Goal: Register for event/course

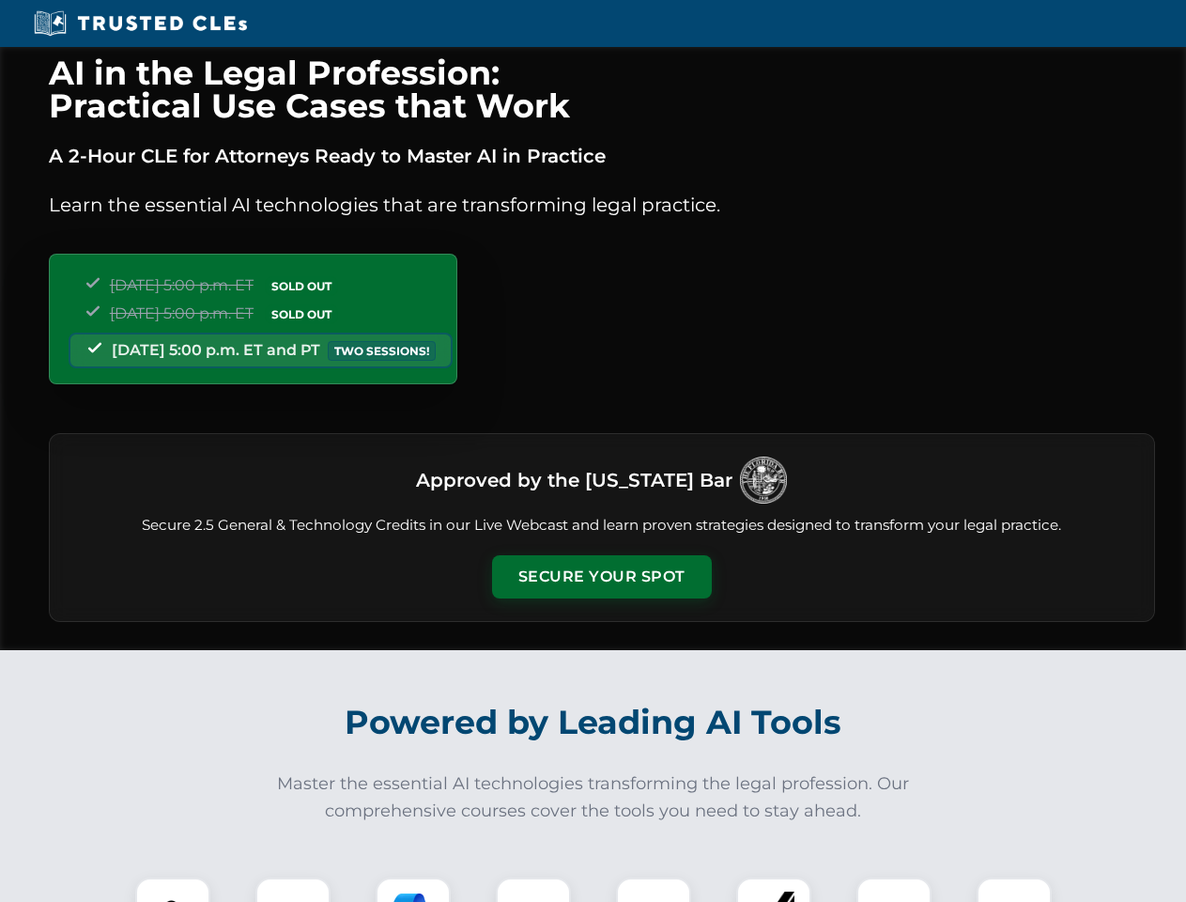
click at [601, 577] on button "Secure Your Spot" at bounding box center [602, 576] width 220 height 43
click at [173, 890] on img at bounding box center [173, 915] width 54 height 54
